Goal: Task Accomplishment & Management: Manage account settings

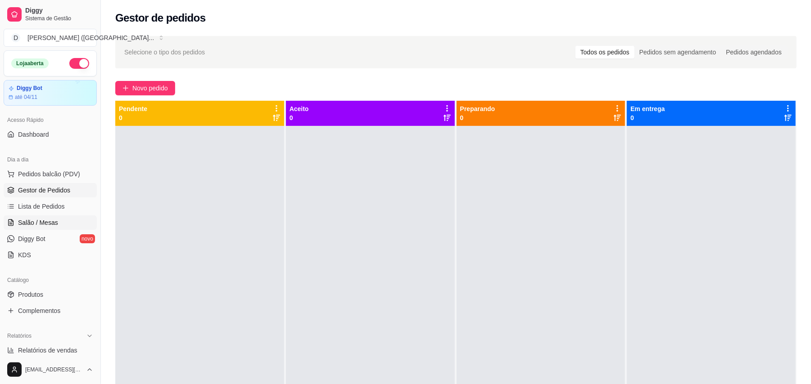
click at [56, 221] on span "Salão / Mesas" at bounding box center [38, 222] width 40 height 9
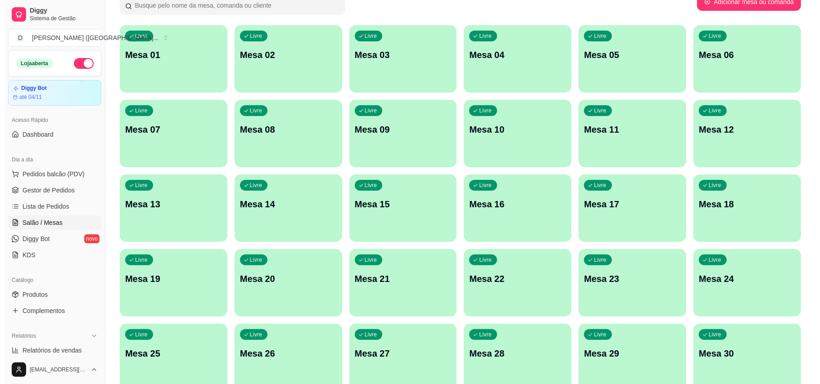
scroll to position [190, 0]
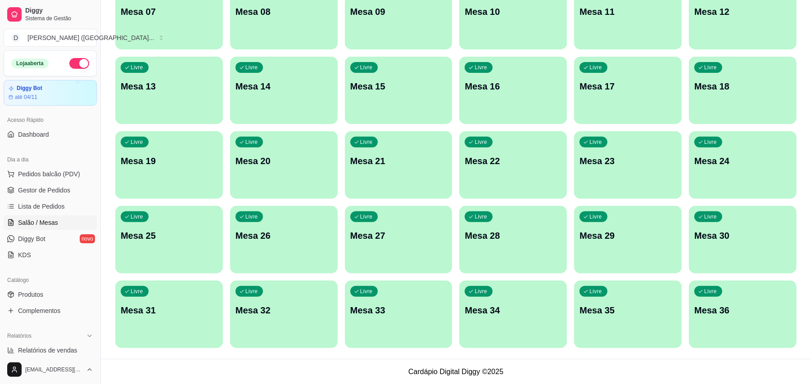
click at [730, 304] on p "Mesa 36" at bounding box center [742, 310] width 97 height 13
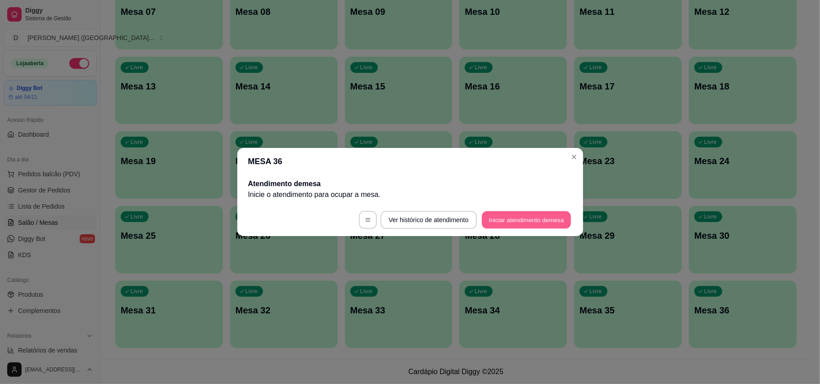
click at [512, 221] on button "Iniciar atendimento de mesa" at bounding box center [526, 221] width 89 height 18
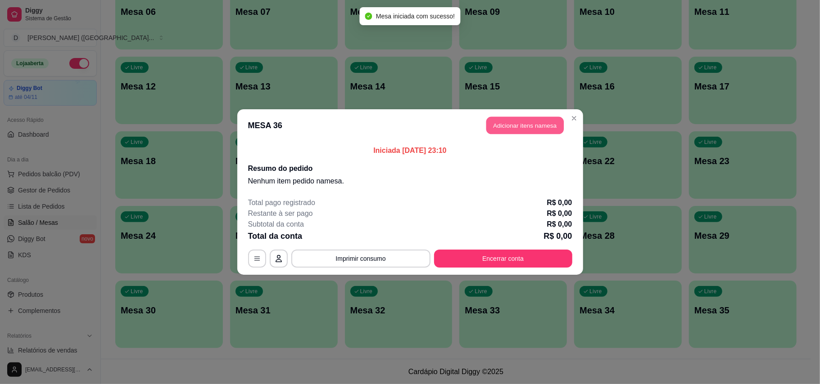
click at [519, 125] on button "Adicionar itens na mesa" at bounding box center [524, 126] width 77 height 18
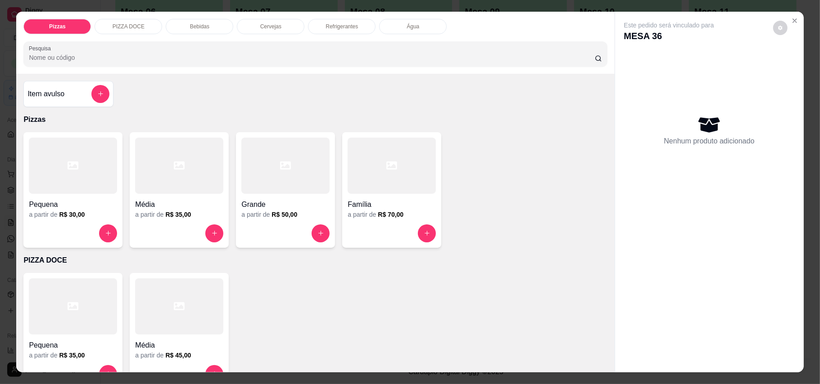
click at [380, 186] on div at bounding box center [392, 166] width 88 height 56
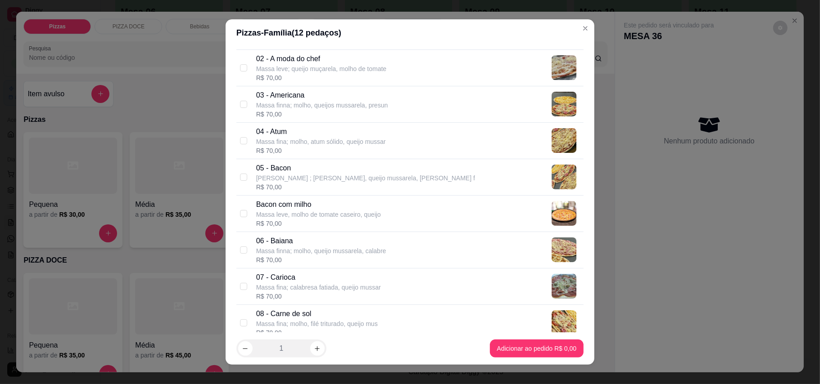
scroll to position [120, 0]
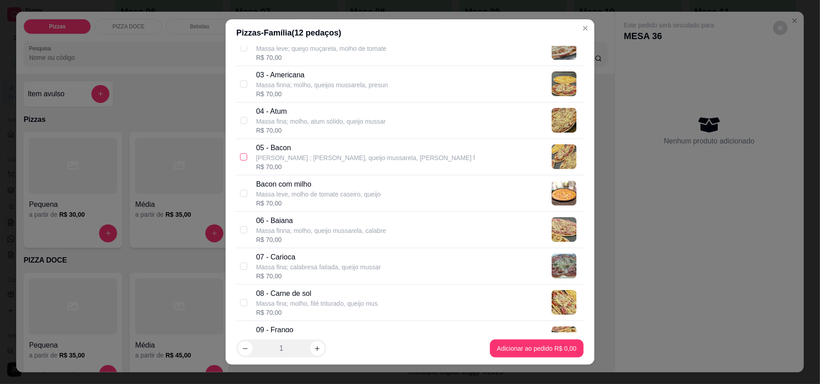
click at [240, 158] on input "checkbox" at bounding box center [243, 156] width 7 height 7
checkbox input "true"
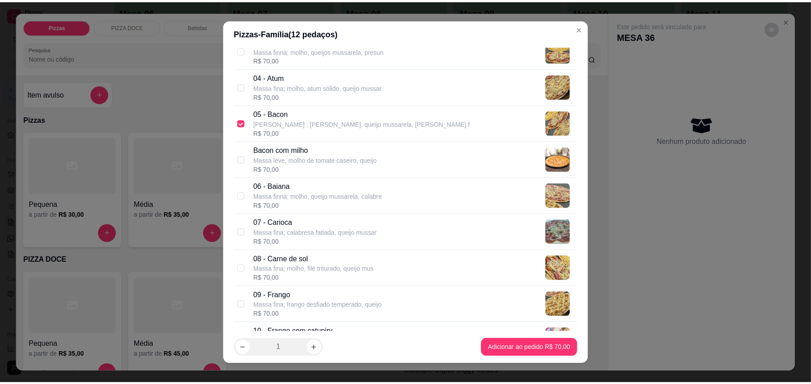
scroll to position [180, 0]
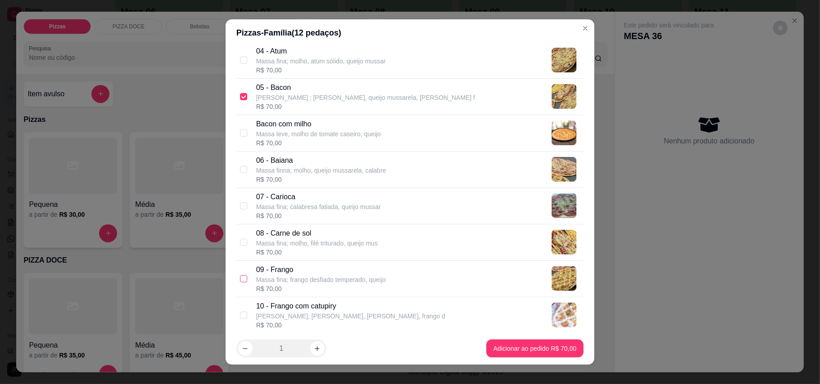
click at [240, 281] on input "checkbox" at bounding box center [243, 278] width 7 height 7
checkbox input "true"
click at [242, 245] on input "checkbox" at bounding box center [243, 242] width 7 height 7
checkbox input "true"
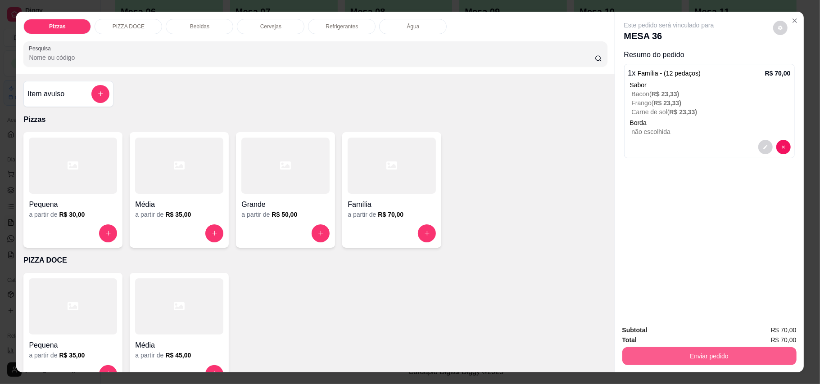
click at [723, 358] on button "Enviar pedido" at bounding box center [709, 357] width 174 height 18
click at [761, 329] on button "Enviar pedido" at bounding box center [771, 335] width 51 height 17
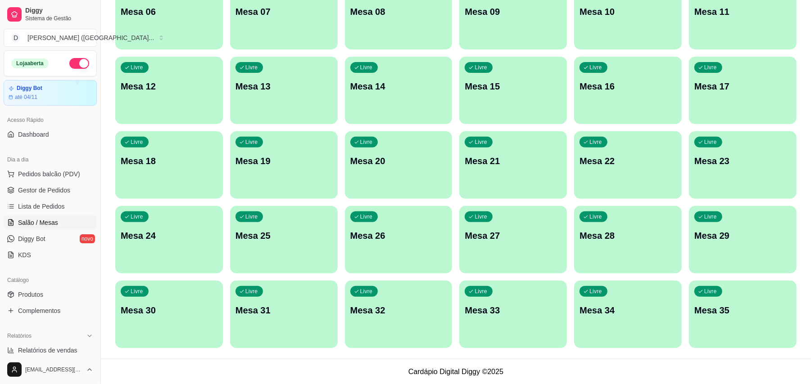
scroll to position [0, 0]
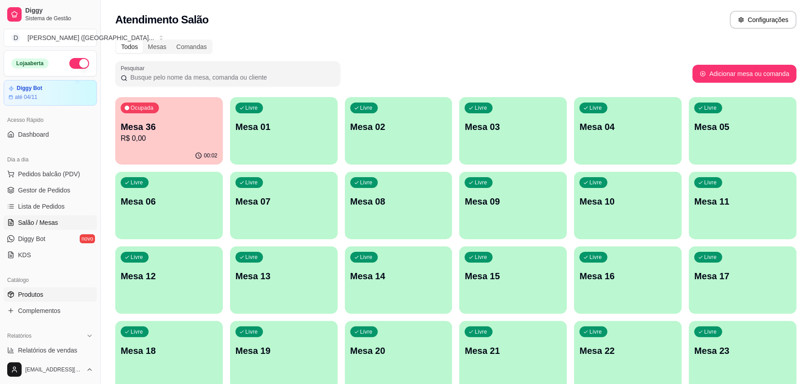
click at [35, 293] on span "Produtos" at bounding box center [30, 294] width 25 height 9
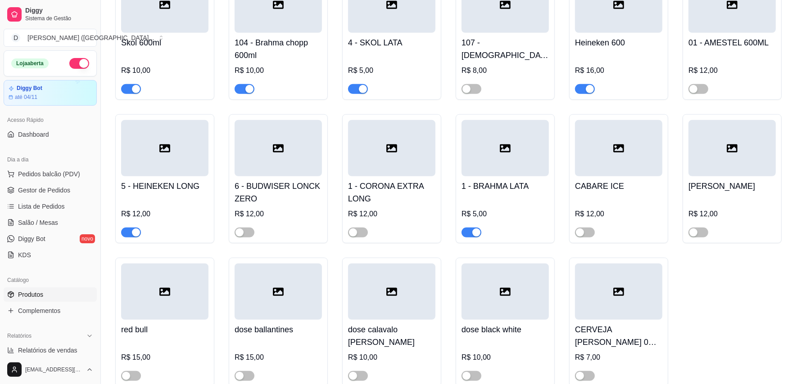
scroll to position [2761, 0]
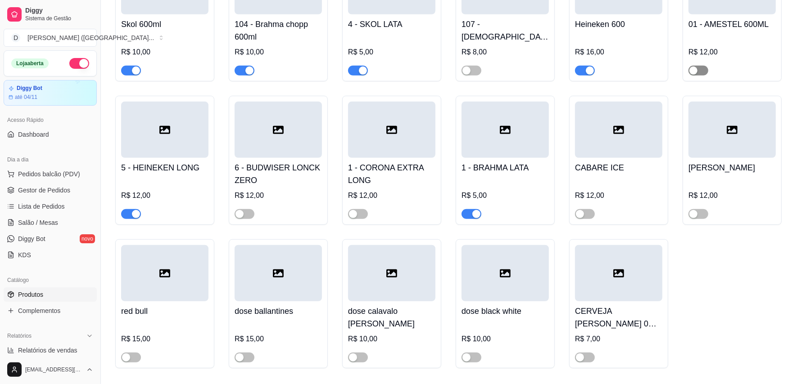
click at [702, 66] on span "button" at bounding box center [698, 71] width 20 height 10
click at [574, 61] on div "Heineken 600 R$ 16,00" at bounding box center [618, 16] width 99 height 129
click at [578, 66] on span "button" at bounding box center [585, 71] width 20 height 10
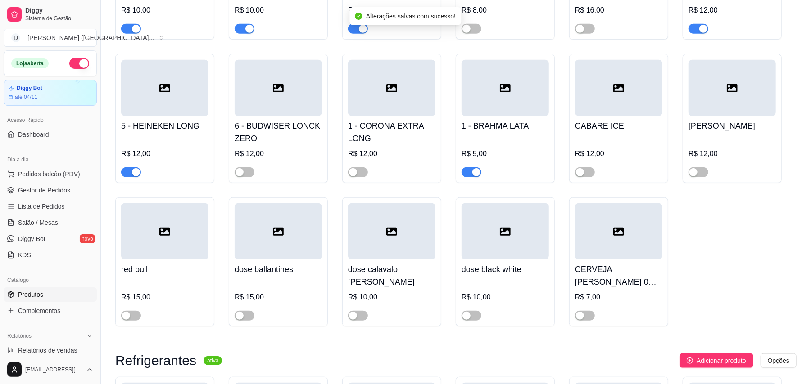
scroll to position [2821, 0]
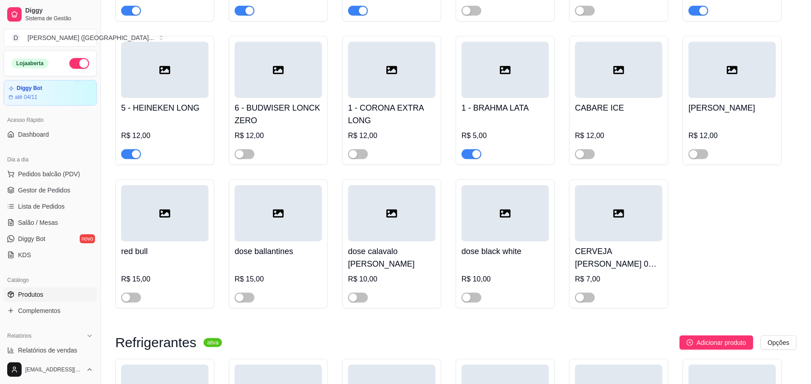
click at [125, 149] on span "button" at bounding box center [131, 154] width 20 height 10
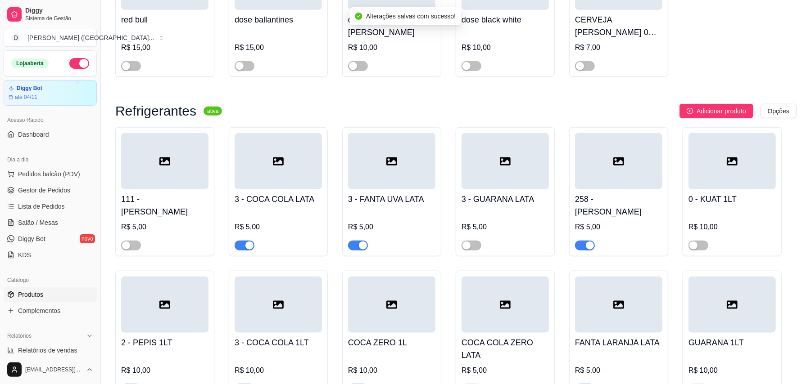
scroll to position [3121, 0]
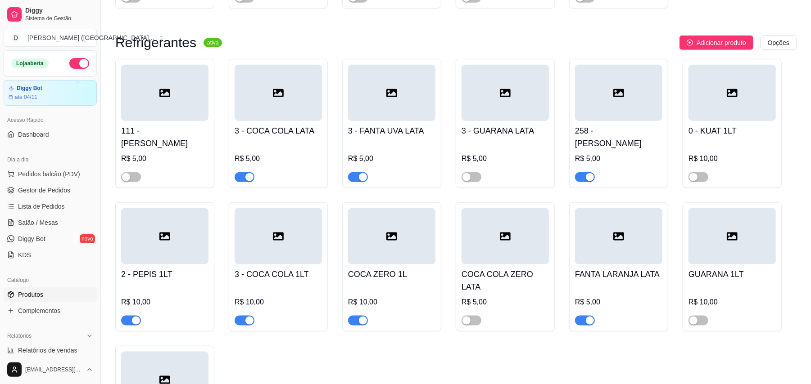
click at [238, 172] on span "button" at bounding box center [245, 177] width 20 height 10
click at [122, 316] on span "button" at bounding box center [131, 321] width 20 height 10
click at [701, 316] on span "button" at bounding box center [698, 321] width 20 height 10
click at [59, 196] on link "Gestor de Pedidos" at bounding box center [50, 190] width 93 height 14
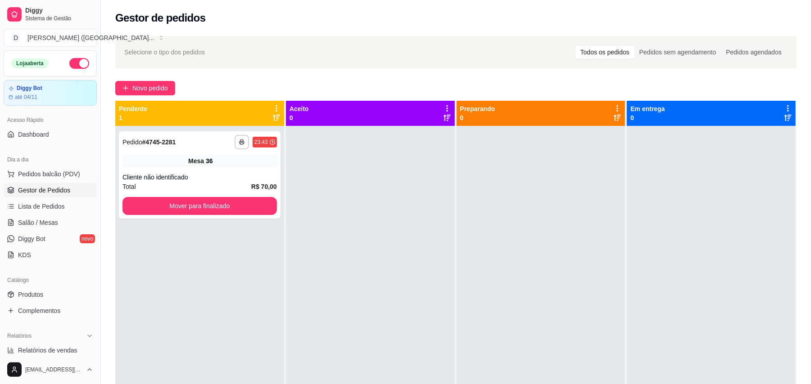
click at [410, 178] on div at bounding box center [370, 318] width 169 height 384
click at [69, 64] on button "button" at bounding box center [79, 63] width 20 height 11
click at [200, 171] on div "**********" at bounding box center [200, 174] width 162 height 87
click at [50, 220] on span "Salão / Mesas" at bounding box center [38, 222] width 40 height 9
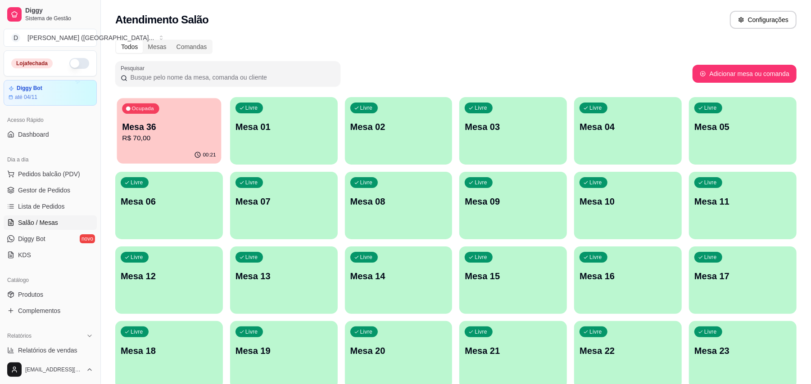
click at [154, 120] on div "Ocupada Mesa 36 R$ 70,00" at bounding box center [169, 122] width 104 height 49
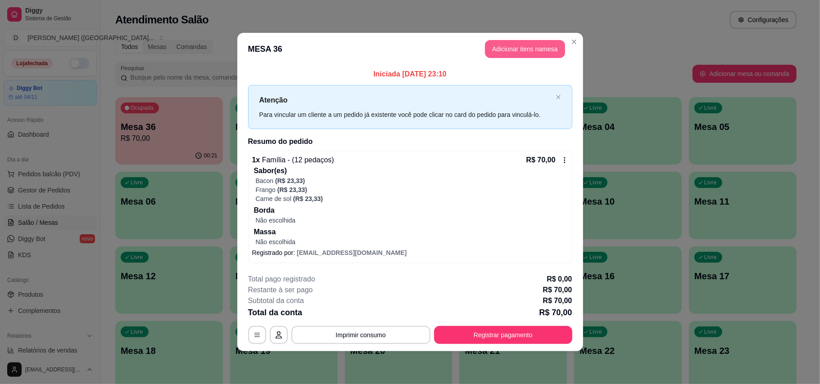
click at [505, 46] on button "Adicionar itens na mesa" at bounding box center [525, 49] width 80 height 18
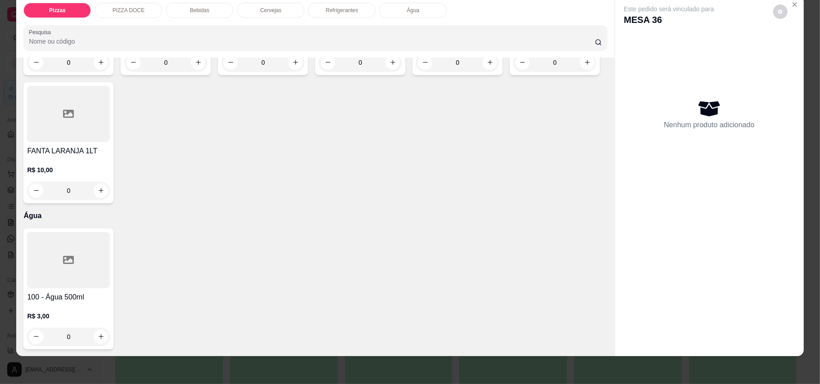
scroll to position [17, 0]
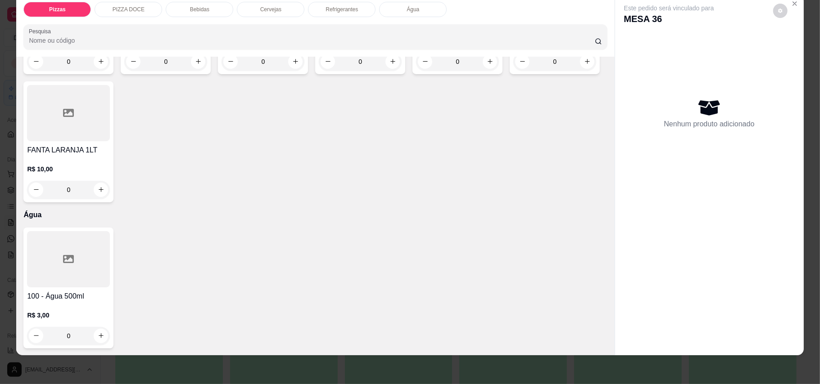
click at [59, 301] on h4 "100 - Água 500ml" at bounding box center [68, 296] width 83 height 11
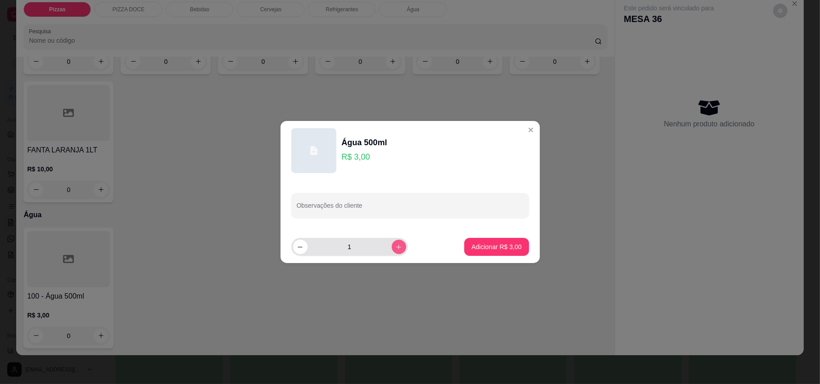
click at [392, 248] on button "increase-product-quantity" at bounding box center [399, 247] width 14 height 14
click at [292, 250] on div "2" at bounding box center [349, 247] width 117 height 18
click at [295, 245] on button "decrease-product-quantity" at bounding box center [300, 247] width 14 height 14
type input "1"
click at [476, 245] on p "Adicionar R$ 3,00" at bounding box center [496, 247] width 50 height 9
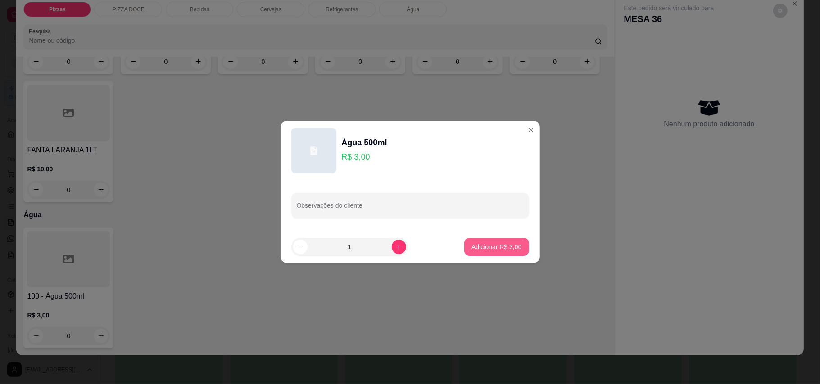
type input "1"
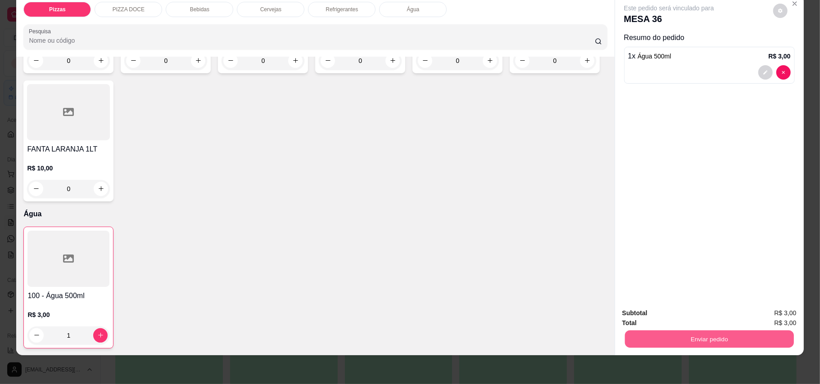
click at [726, 344] on button "Enviar pedido" at bounding box center [708, 340] width 169 height 18
click at [766, 313] on button "Enviar pedido" at bounding box center [771, 317] width 51 height 17
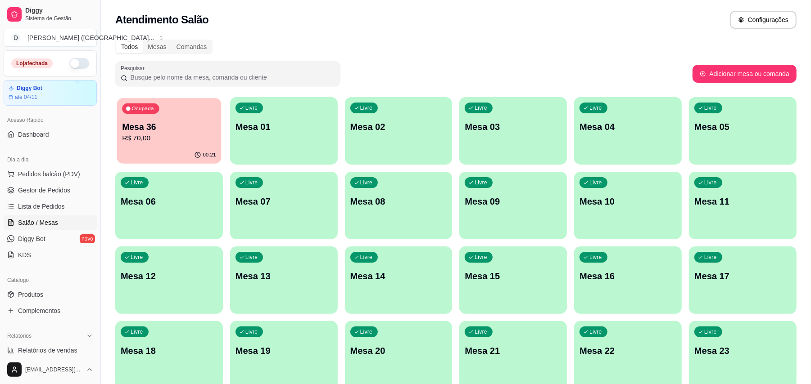
click at [178, 123] on p "Mesa 36" at bounding box center [169, 127] width 94 height 12
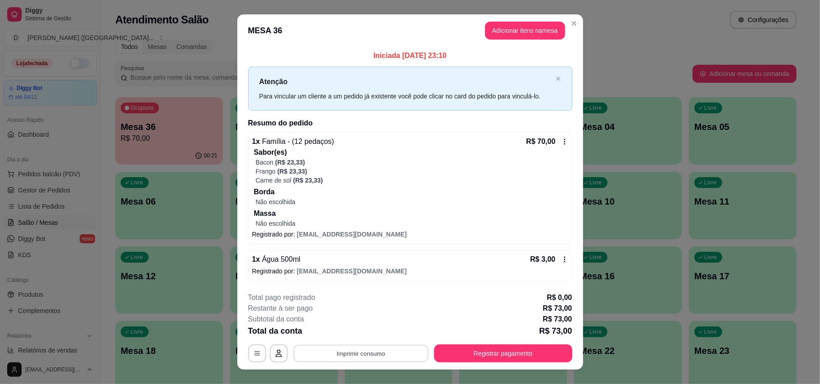
click at [368, 356] on button "Imprimir consumo" at bounding box center [360, 354] width 135 height 18
click at [368, 297] on button "IMPRESSORA" at bounding box center [358, 297] width 63 height 14
click at [498, 357] on button "Registrar pagamento" at bounding box center [503, 354] width 134 height 18
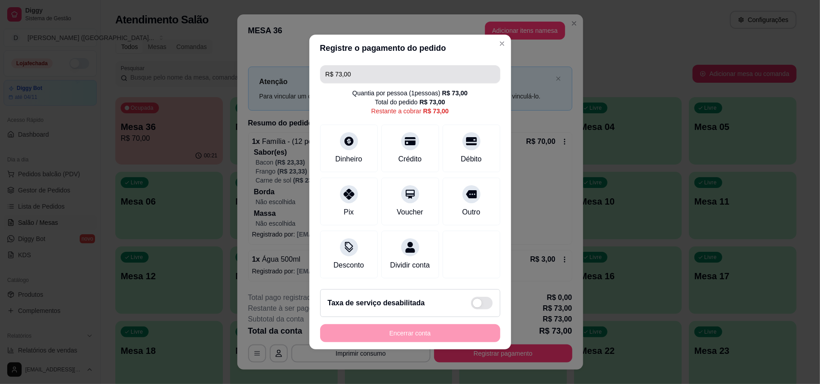
click at [389, 69] on input "R$ 73,00" at bounding box center [409, 74] width 169 height 18
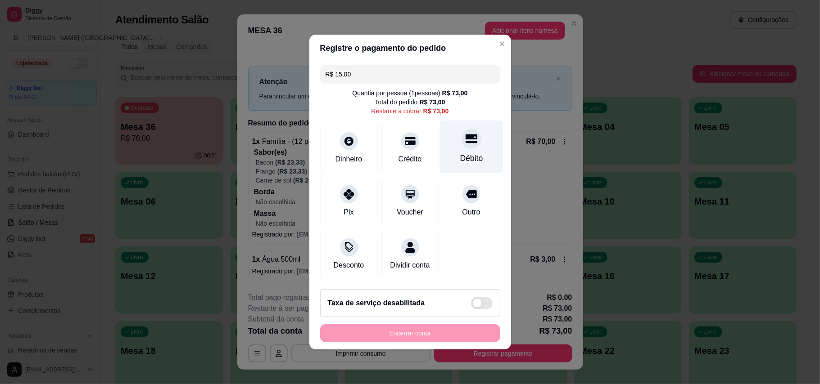
click at [461, 139] on div at bounding box center [471, 139] width 20 height 20
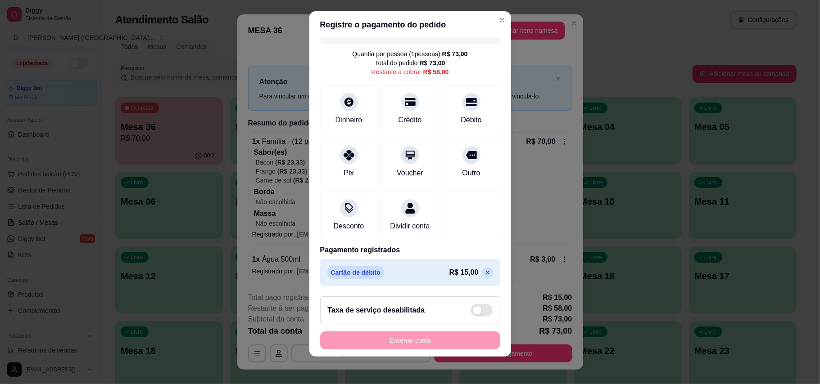
scroll to position [9, 0]
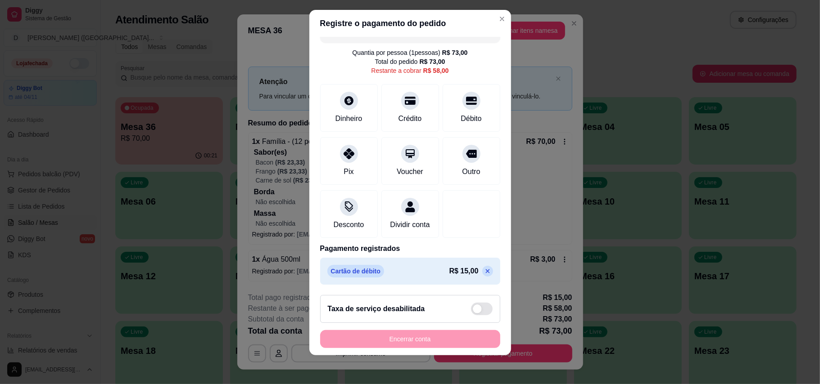
click at [484, 273] on icon at bounding box center [487, 271] width 7 height 7
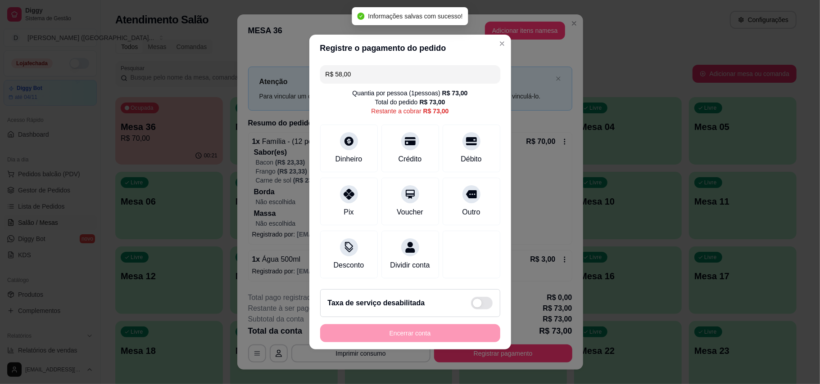
type input "R$ 73,00"
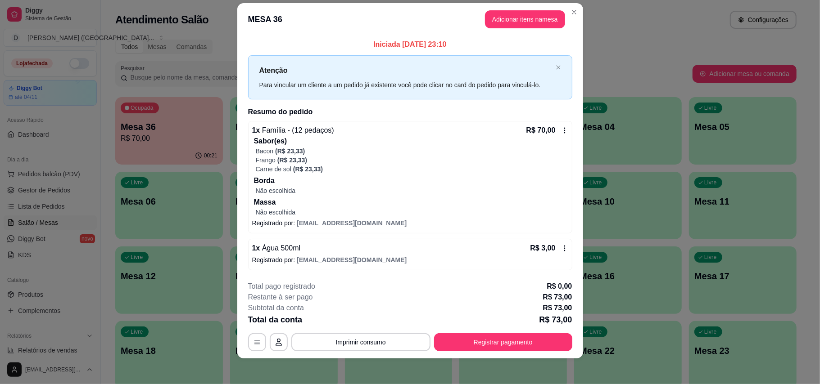
scroll to position [14, 0]
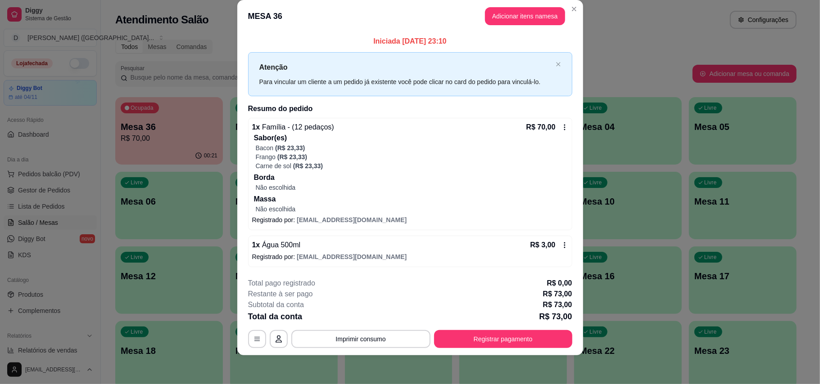
click at [563, 245] on icon at bounding box center [564, 245] width 7 height 7
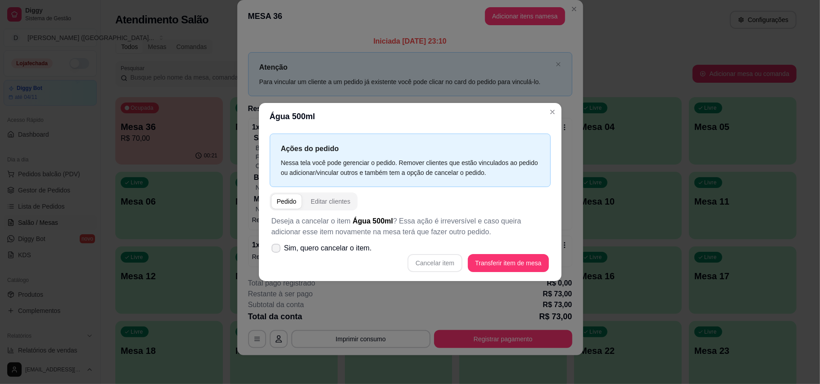
click at [276, 251] on icon at bounding box center [275, 248] width 7 height 5
click at [276, 251] on input "Sim, quero cancelar o item." at bounding box center [274, 253] width 6 height 6
checkbox input "true"
click at [443, 261] on button "Cancelar item" at bounding box center [435, 264] width 54 height 18
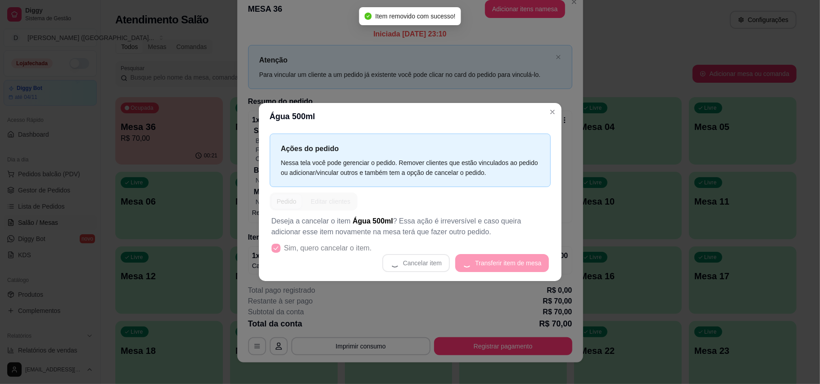
scroll to position [7, 0]
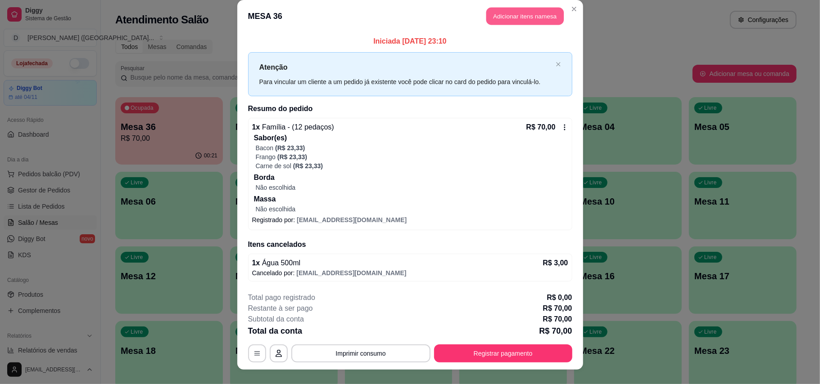
click at [508, 9] on button "Adicionar itens na mesa" at bounding box center [524, 17] width 77 height 18
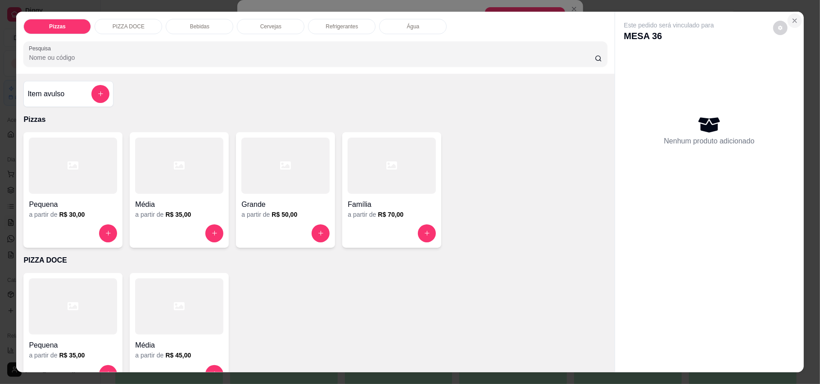
click at [793, 19] on icon "Close" at bounding box center [795, 21] width 4 height 4
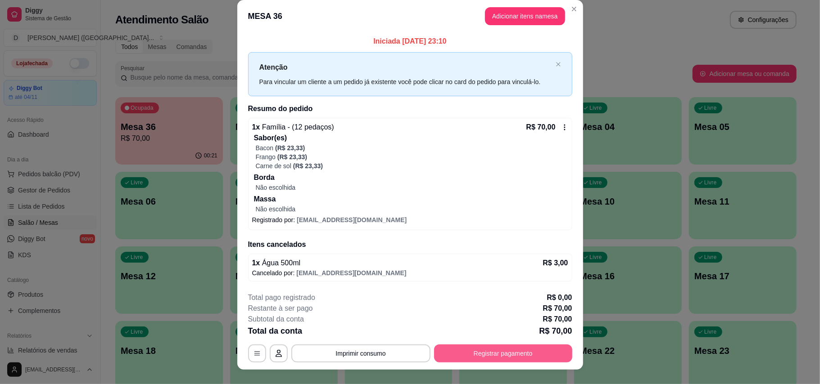
click at [524, 355] on button "Registrar pagamento" at bounding box center [503, 354] width 138 height 18
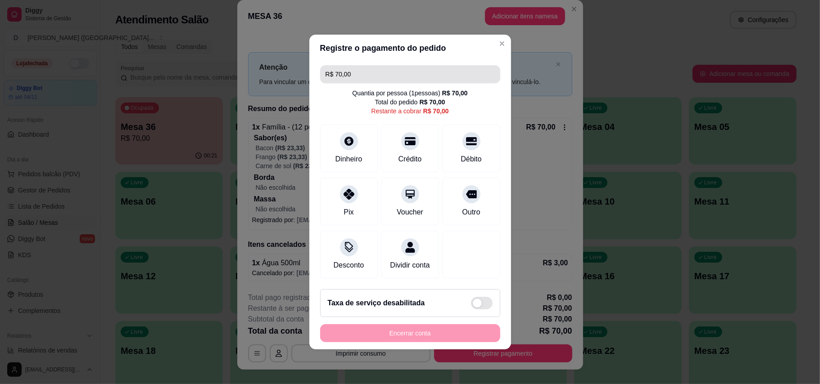
click at [417, 65] on input "R$ 70,00" at bounding box center [409, 74] width 169 height 18
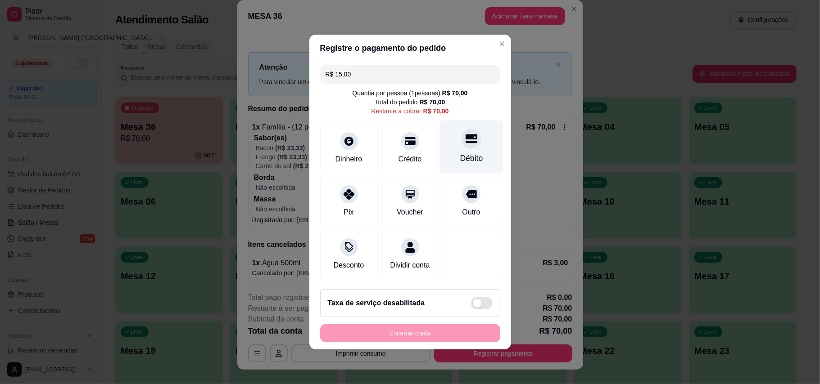
click at [465, 141] on div at bounding box center [471, 139] width 20 height 20
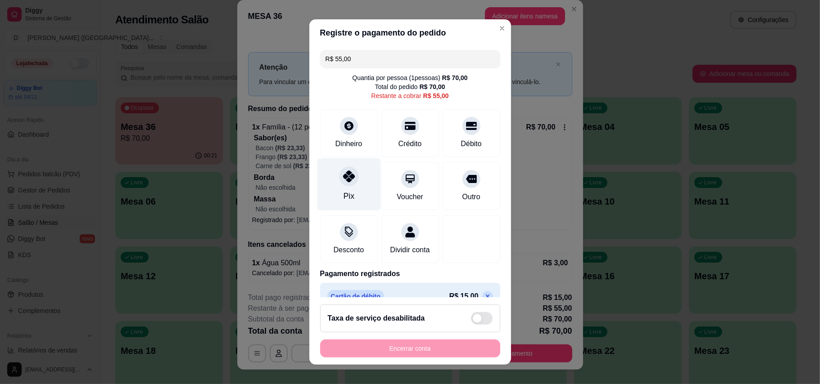
click at [343, 193] on div "Pix" at bounding box center [348, 196] width 11 height 12
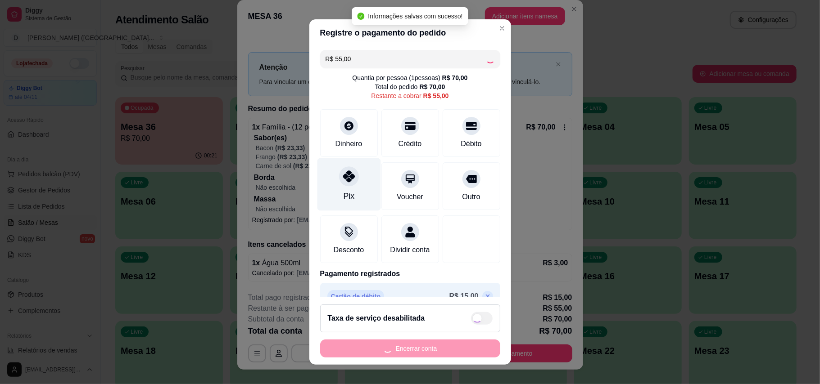
type input "R$ 0,00"
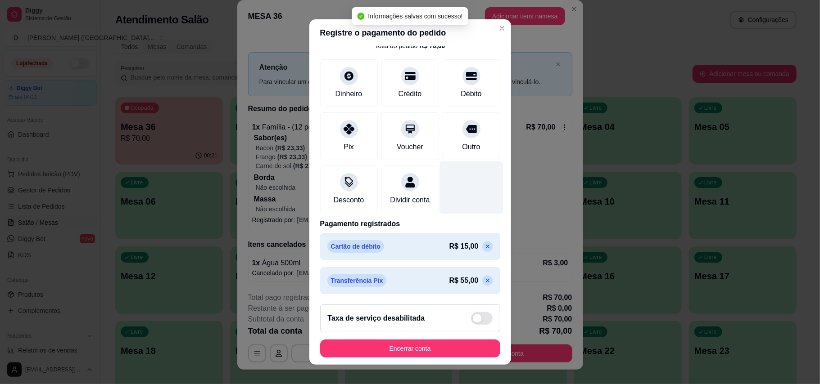
scroll to position [9, 0]
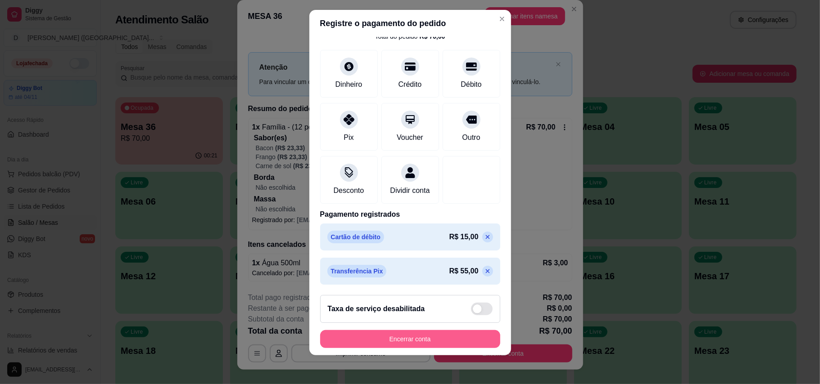
click at [409, 340] on button "Encerrar conta" at bounding box center [410, 339] width 180 height 18
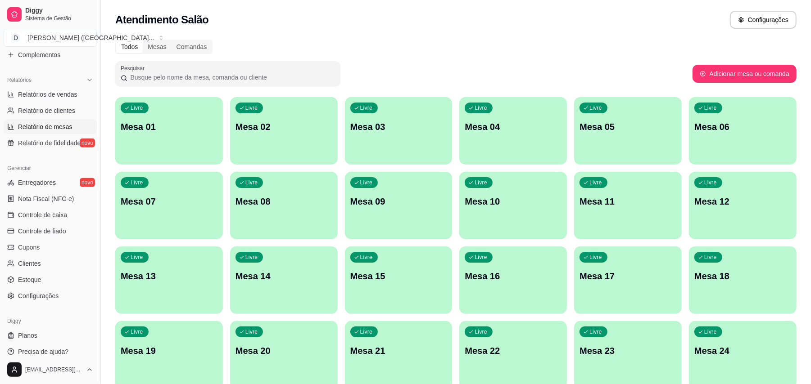
scroll to position [263, 0]
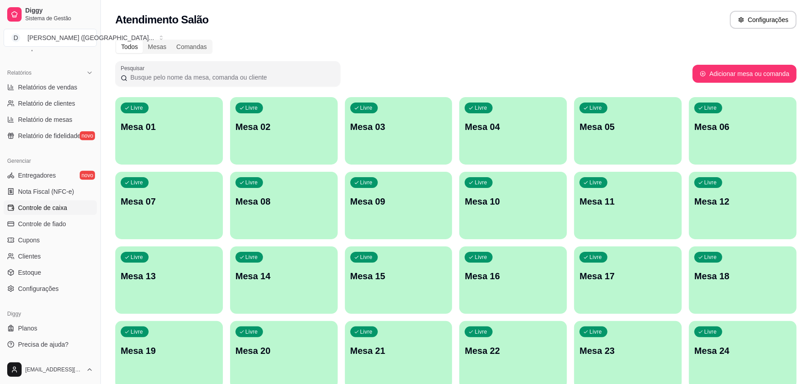
click at [53, 205] on span "Controle de caixa" at bounding box center [42, 207] width 49 height 9
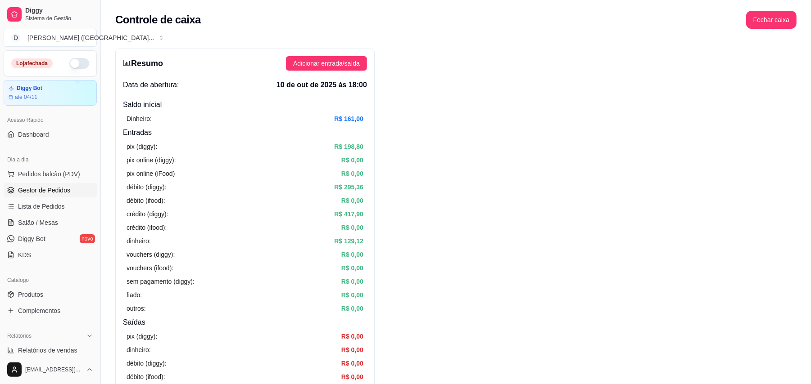
click at [62, 191] on span "Gestor de Pedidos" at bounding box center [44, 190] width 52 height 9
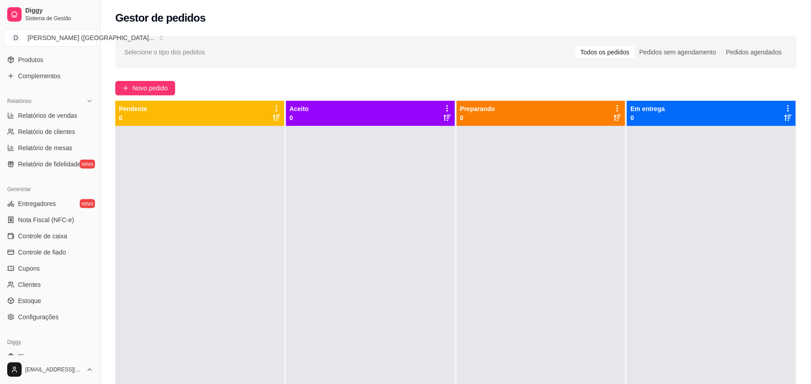
scroll to position [240, 0]
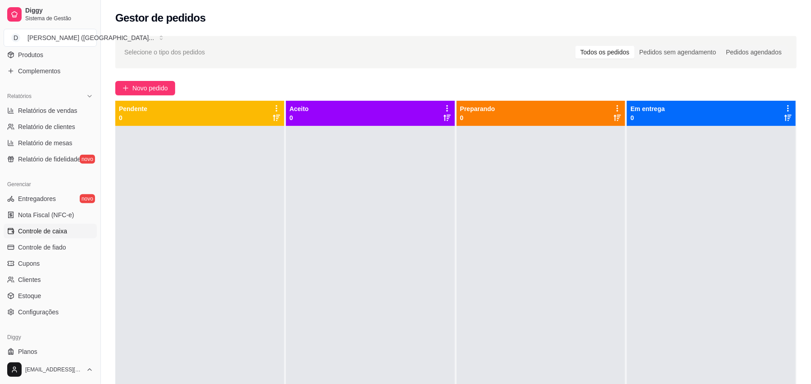
click at [50, 227] on span "Controle de caixa" at bounding box center [42, 231] width 49 height 9
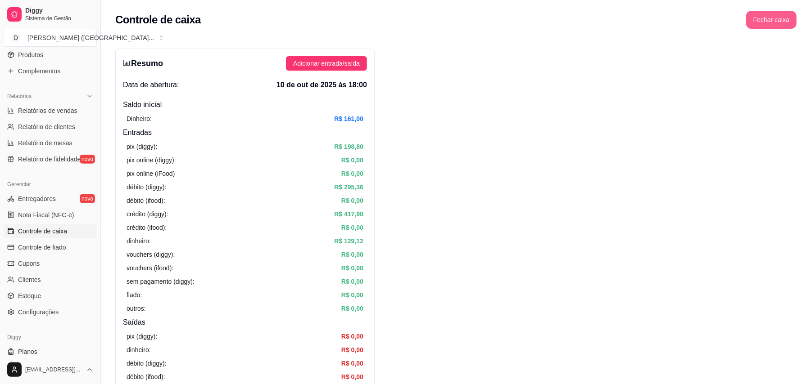
click at [778, 28] on button "Fechar caixa" at bounding box center [771, 20] width 50 height 18
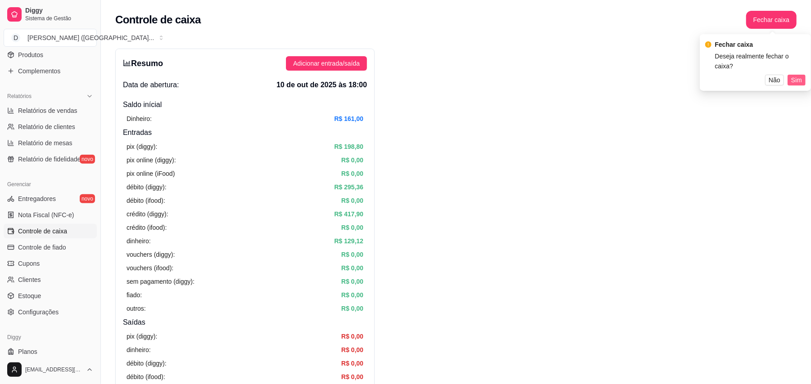
click at [793, 75] on span "Sim" at bounding box center [796, 80] width 11 height 10
